Goal: Information Seeking & Learning: Learn about a topic

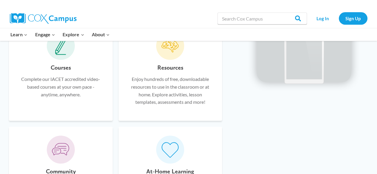
scroll to position [394, 0]
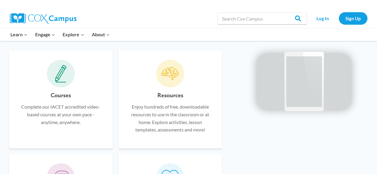
drag, startPoint x: 381, startPoint y: 12, endPoint x: 363, endPoint y: 56, distance: 47.5
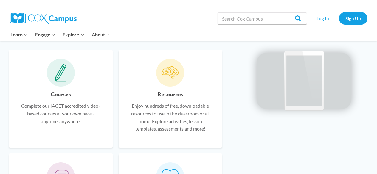
click at [60, 75] on icon at bounding box center [60, 73] width 10 height 15
click at [58, 117] on p "Complete our IACET accredited video-based courses at your own pace - anytime, a…" at bounding box center [61, 113] width 86 height 23
click at [63, 76] on icon at bounding box center [60, 73] width 11 height 18
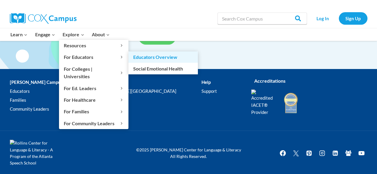
scroll to position [1177, 0]
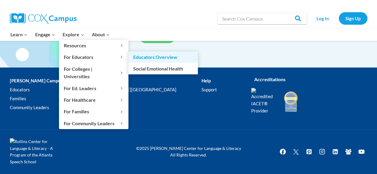
click at [158, 59] on link "Educators Overview" at bounding box center [163, 57] width 69 height 11
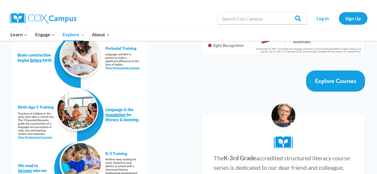
scroll to position [1100, 0]
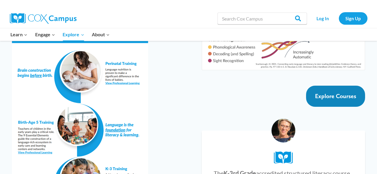
click at [344, 93] on span "Explore Courses" at bounding box center [335, 96] width 41 height 7
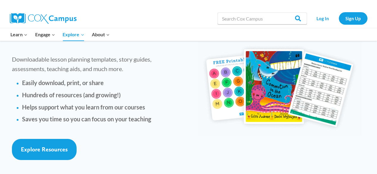
scroll to position [1397, 0]
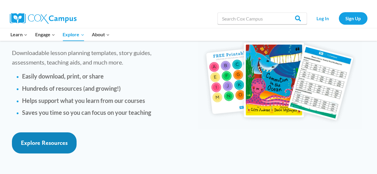
click at [58, 140] on span "Explore Resources" at bounding box center [44, 143] width 47 height 7
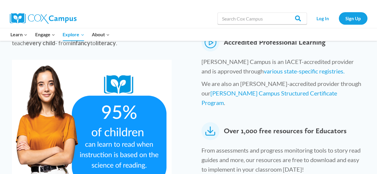
scroll to position [0, 0]
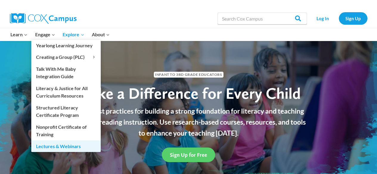
click at [68, 149] on link "Lectures & Webinars" at bounding box center [65, 146] width 69 height 11
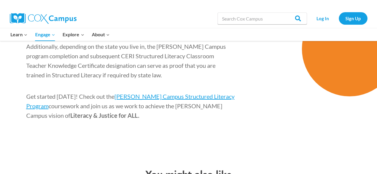
scroll to position [998, 0]
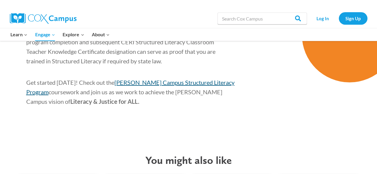
click at [157, 79] on span "Cox Campus Structured Literacy Program" at bounding box center [130, 87] width 208 height 17
